Goal: Task Accomplishment & Management: Use online tool/utility

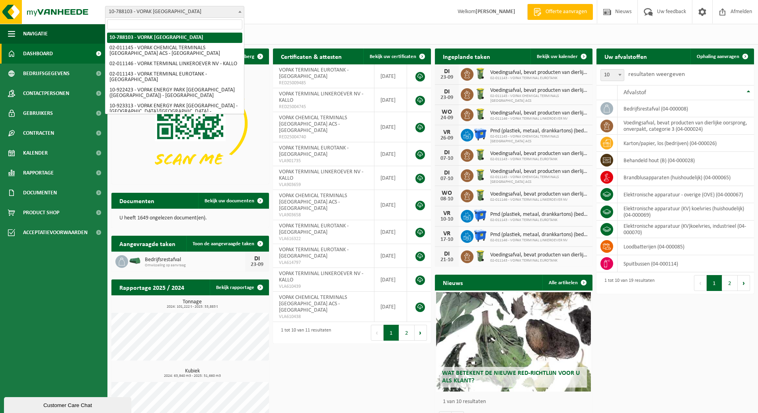
click at [210, 14] on span "10-788103 - VOPAK [GEOGRAPHIC_DATA]" at bounding box center [174, 11] width 138 height 11
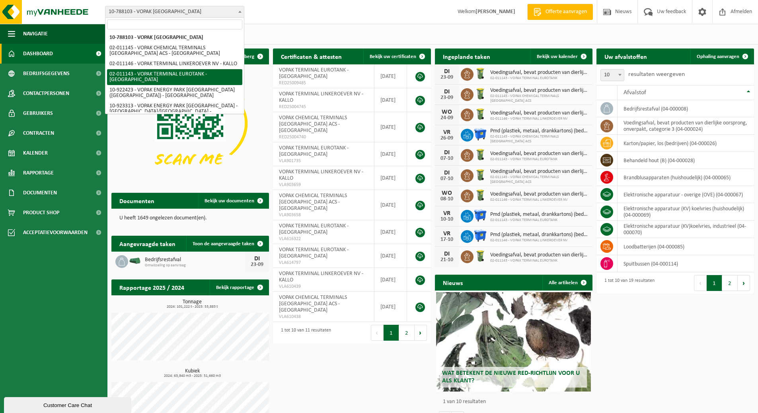
select select "2100"
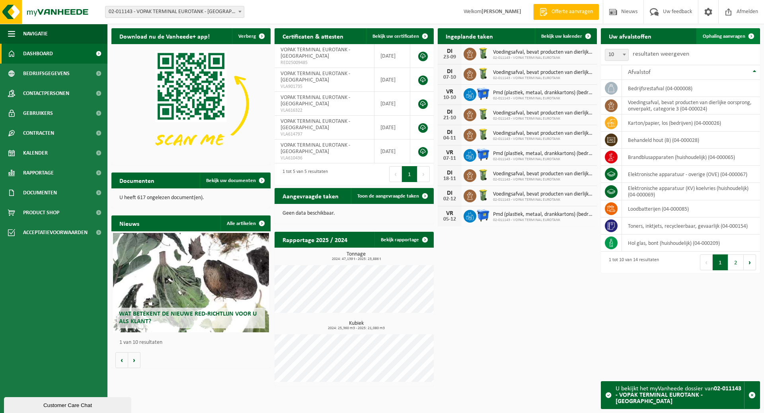
click at [734, 37] on span "Ophaling aanvragen" at bounding box center [724, 36] width 43 height 5
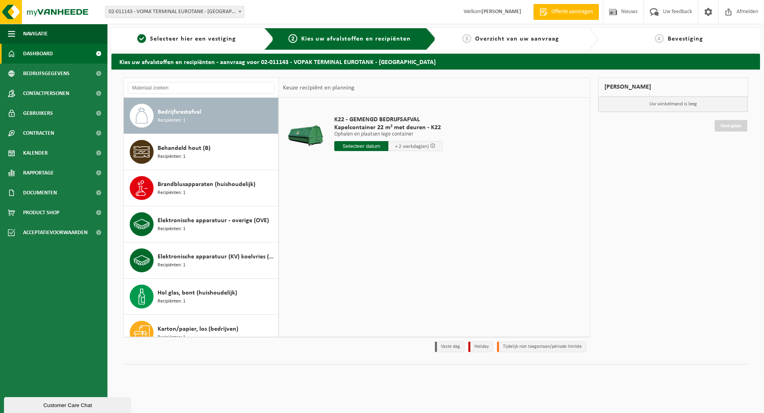
click at [55, 58] on link "Dashboard" at bounding box center [53, 54] width 107 height 20
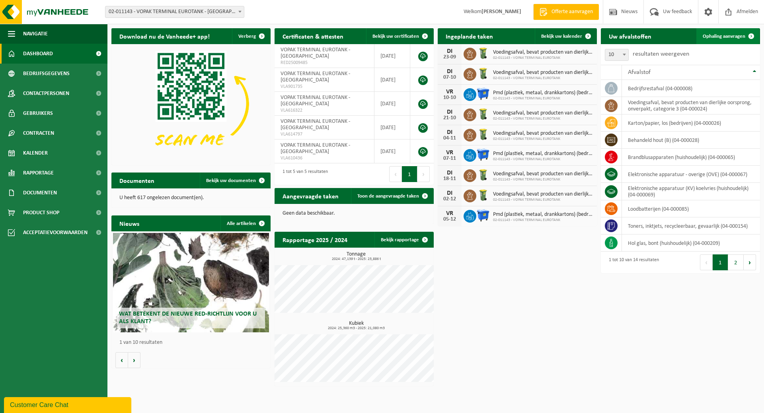
click at [707, 38] on span "Ophaling aanvragen" at bounding box center [724, 36] width 43 height 5
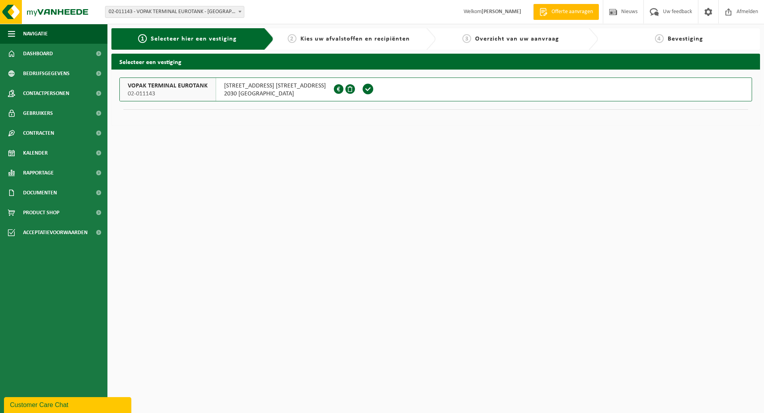
click at [362, 92] on span at bounding box center [368, 89] width 12 height 12
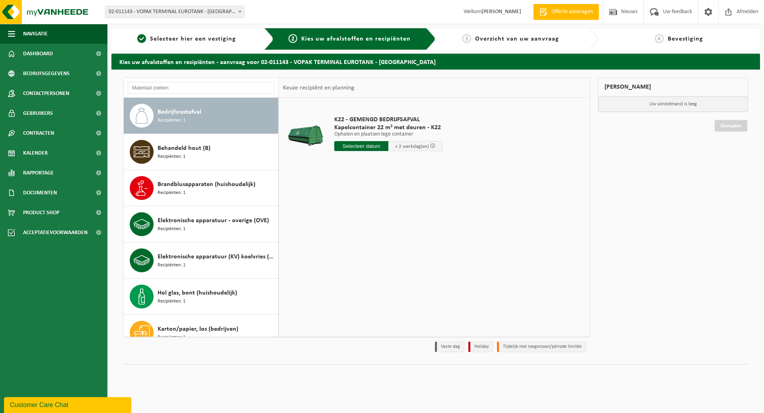
click at [205, 113] on div "Bedrijfsrestafval Recipiënten: 1" at bounding box center [217, 116] width 119 height 24
click at [358, 145] on input "text" at bounding box center [361, 146] width 54 height 10
click at [368, 145] on input "text" at bounding box center [361, 146] width 54 height 10
click at [375, 150] on input "text" at bounding box center [361, 146] width 54 height 10
click at [374, 150] on input "text" at bounding box center [361, 146] width 54 height 10
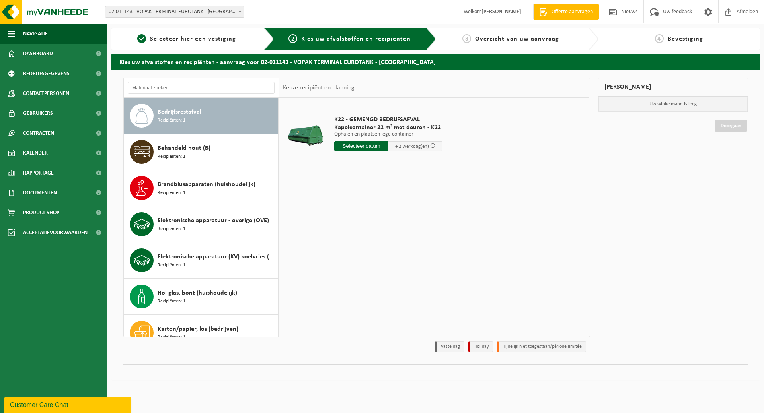
click at [364, 147] on input "text" at bounding box center [361, 146] width 54 height 10
click at [247, 160] on div "Behandeld hout (B) Recipiënten: 1" at bounding box center [217, 152] width 119 height 24
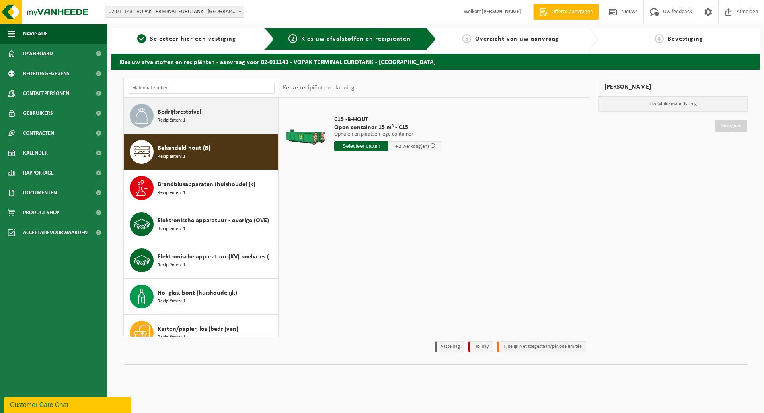
click at [221, 114] on div "Bedrijfsrestafval Recipiënten: 1" at bounding box center [217, 116] width 119 height 24
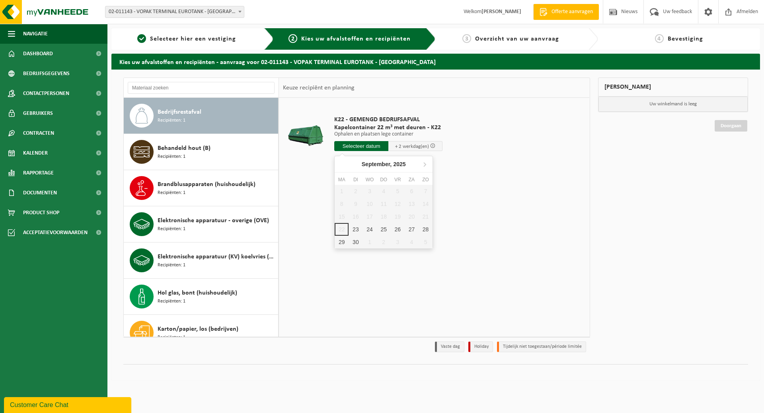
click at [358, 146] on input "text" at bounding box center [361, 146] width 54 height 10
click at [372, 229] on div "24" at bounding box center [369, 229] width 14 height 13
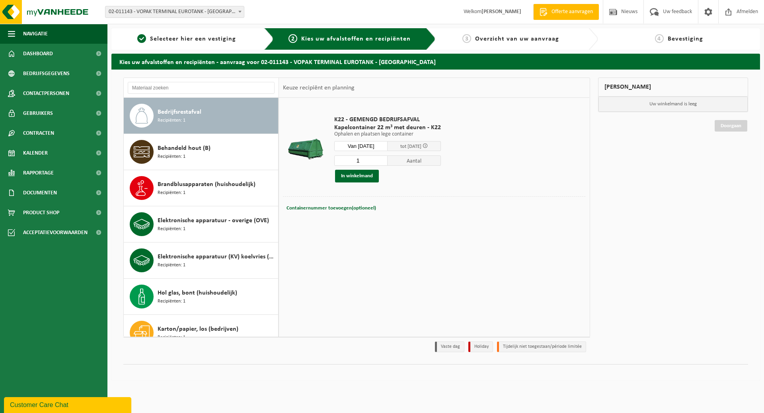
click at [377, 147] on input "Van [DATE]" at bounding box center [360, 146] width 53 height 10
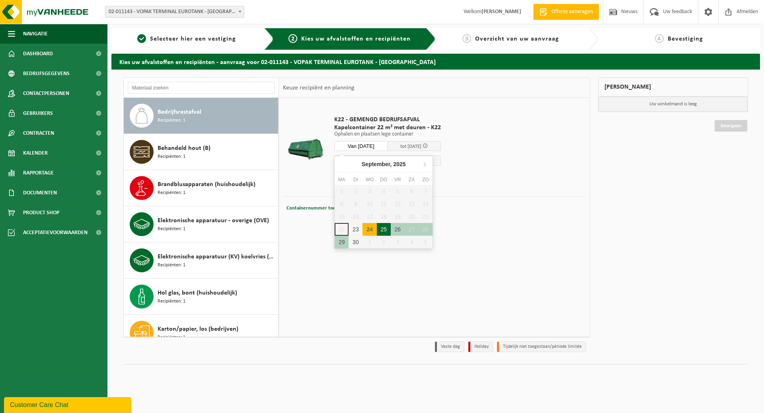
click at [384, 225] on div "25" at bounding box center [384, 229] width 14 height 13
type input "Van [DATE]"
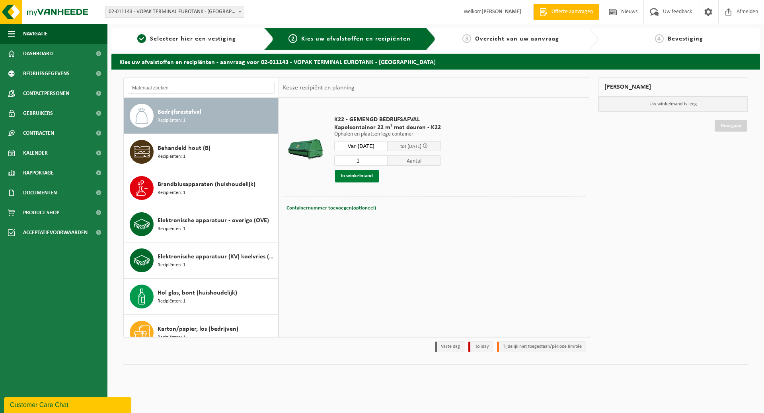
click at [364, 177] on button "In winkelmand" at bounding box center [357, 176] width 44 height 13
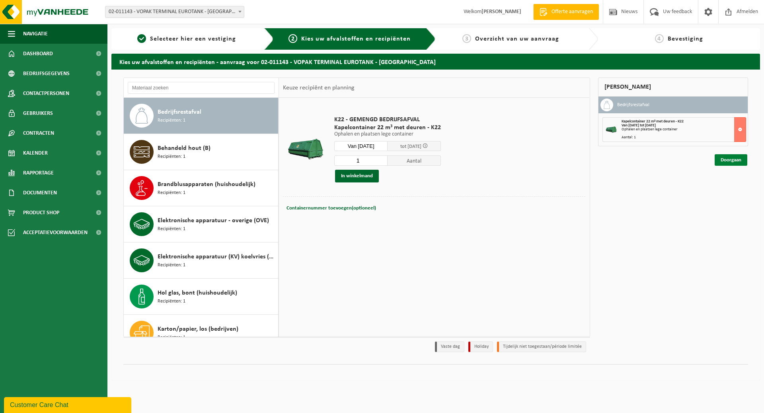
click at [725, 160] on link "Doorgaan" at bounding box center [731, 160] width 33 height 12
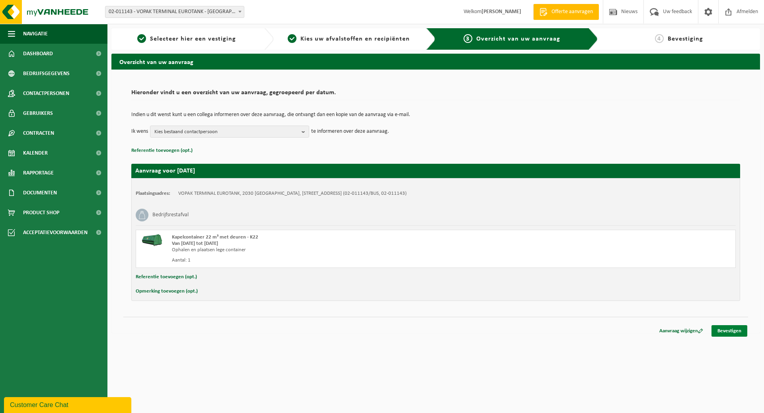
click at [726, 331] on link "Bevestigen" at bounding box center [729, 331] width 36 height 12
